Goal: Find specific page/section: Find specific page/section

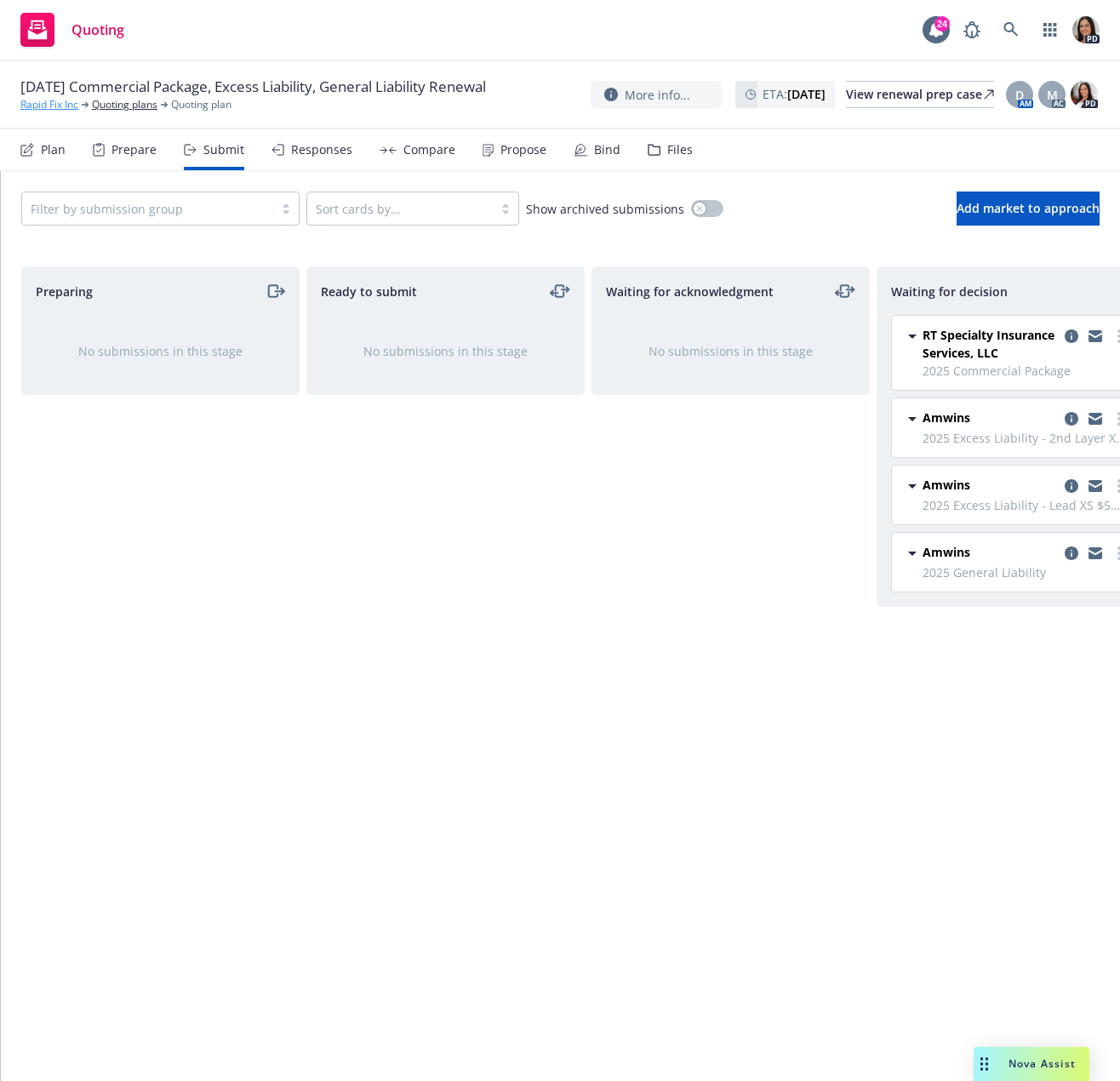
click at [66, 113] on link "Rapid Fix Inc" at bounding box center [50, 105] width 58 height 16
